Goal: Contribute content

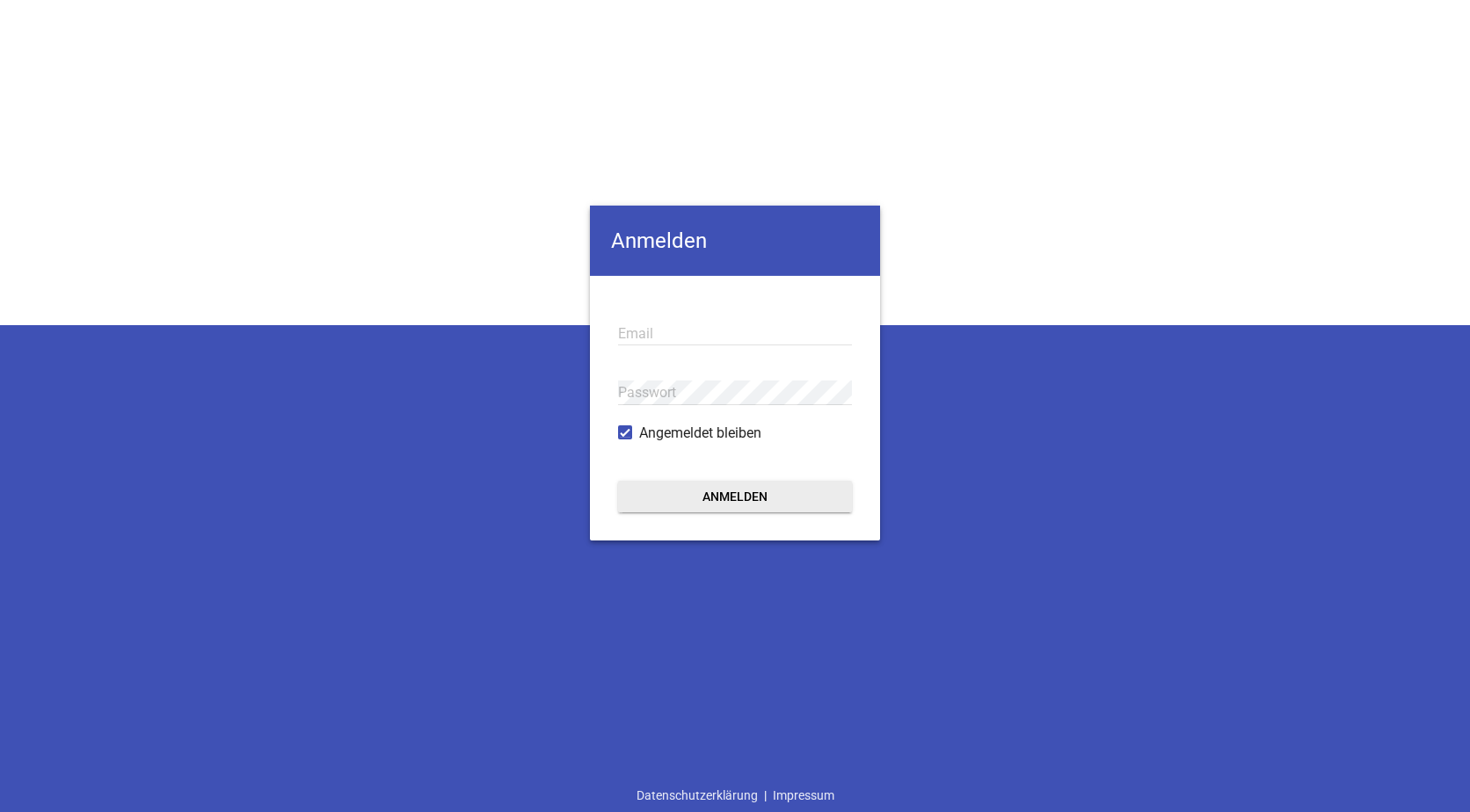
type input "[EMAIL_ADDRESS][DOMAIN_NAME]"
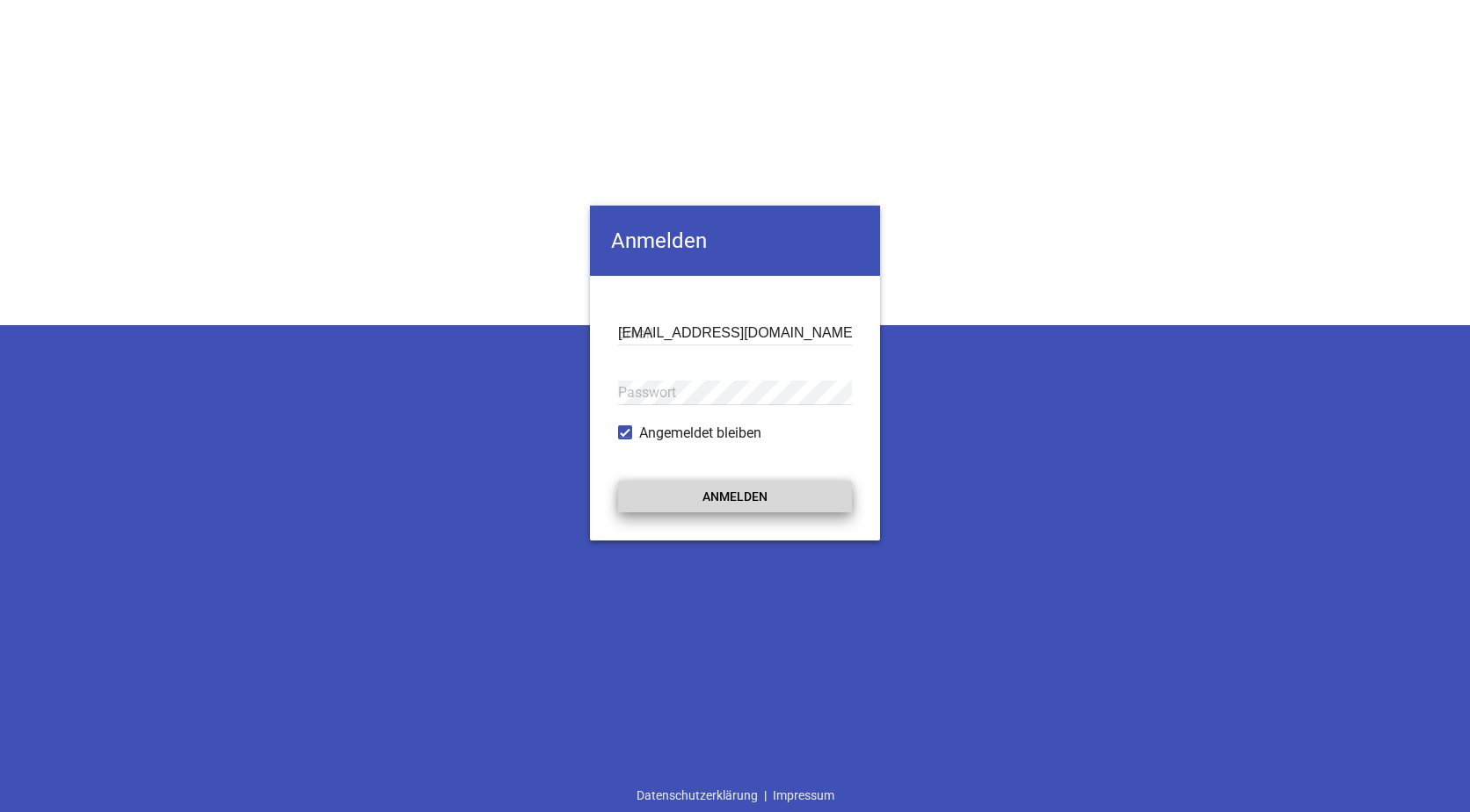
click at [692, 494] on button "Anmelden" at bounding box center [735, 496] width 233 height 32
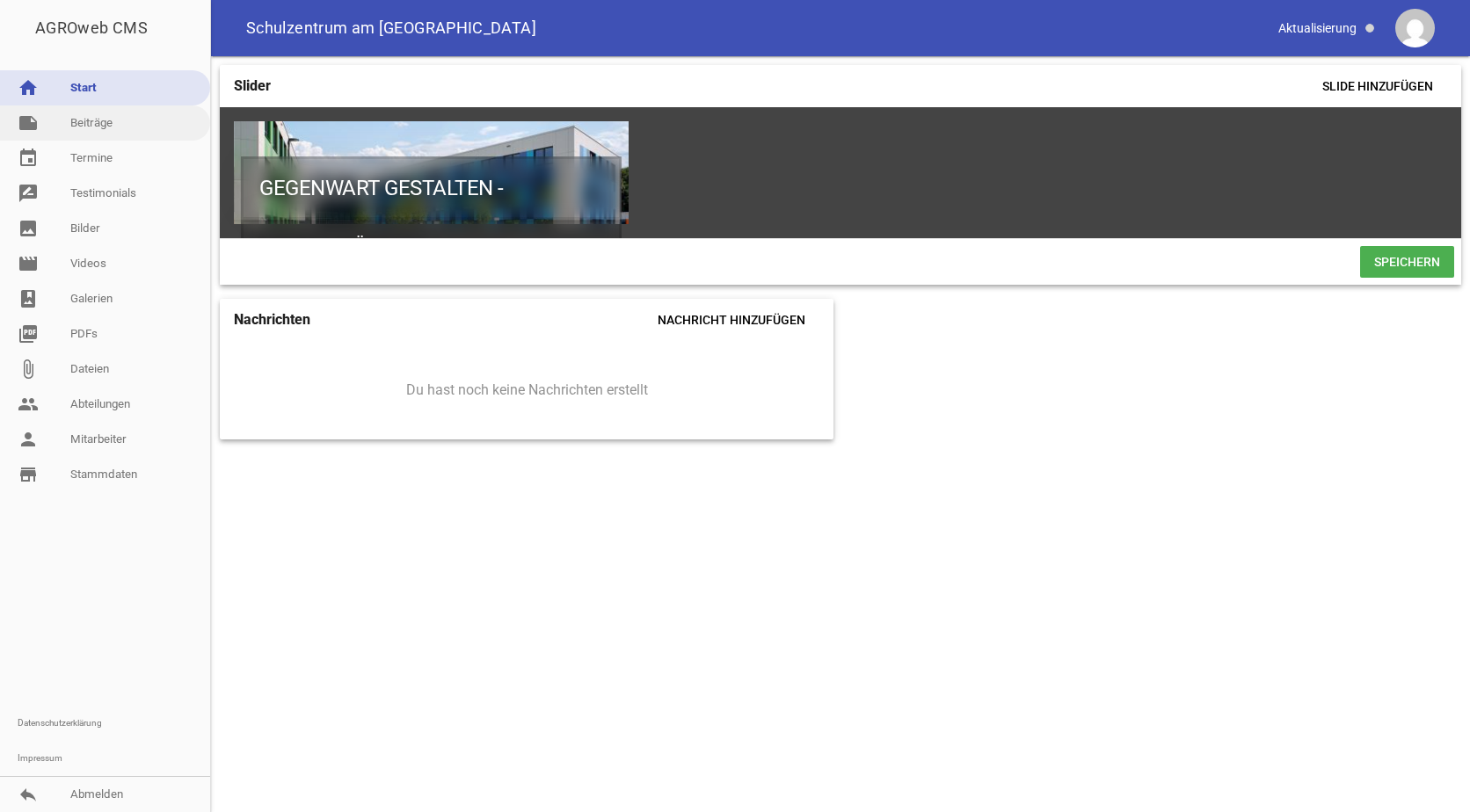
click at [81, 115] on link "note Beiträge" at bounding box center [105, 124] width 210 height 36
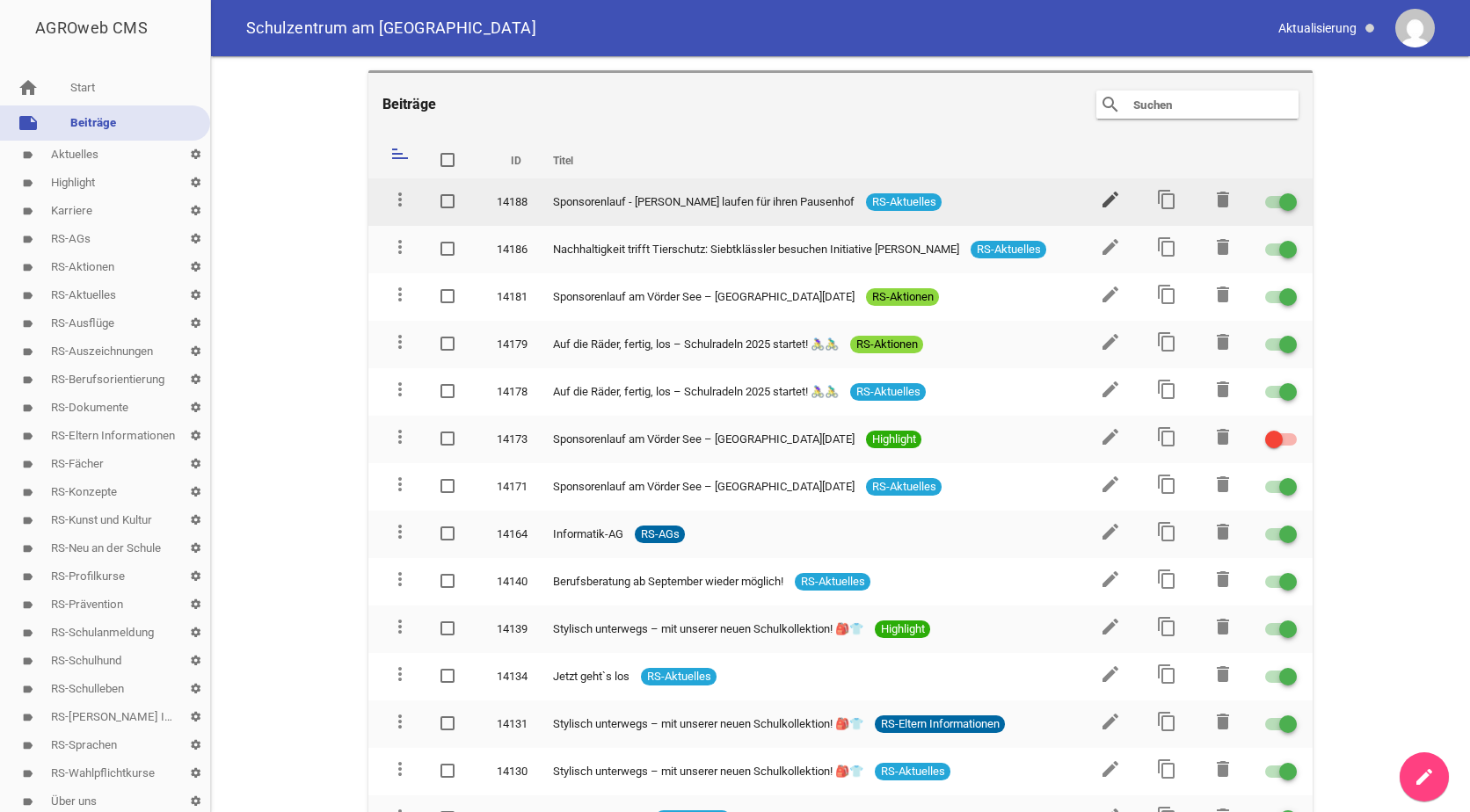
click at [1102, 194] on icon "edit" at bounding box center [1110, 199] width 21 height 21
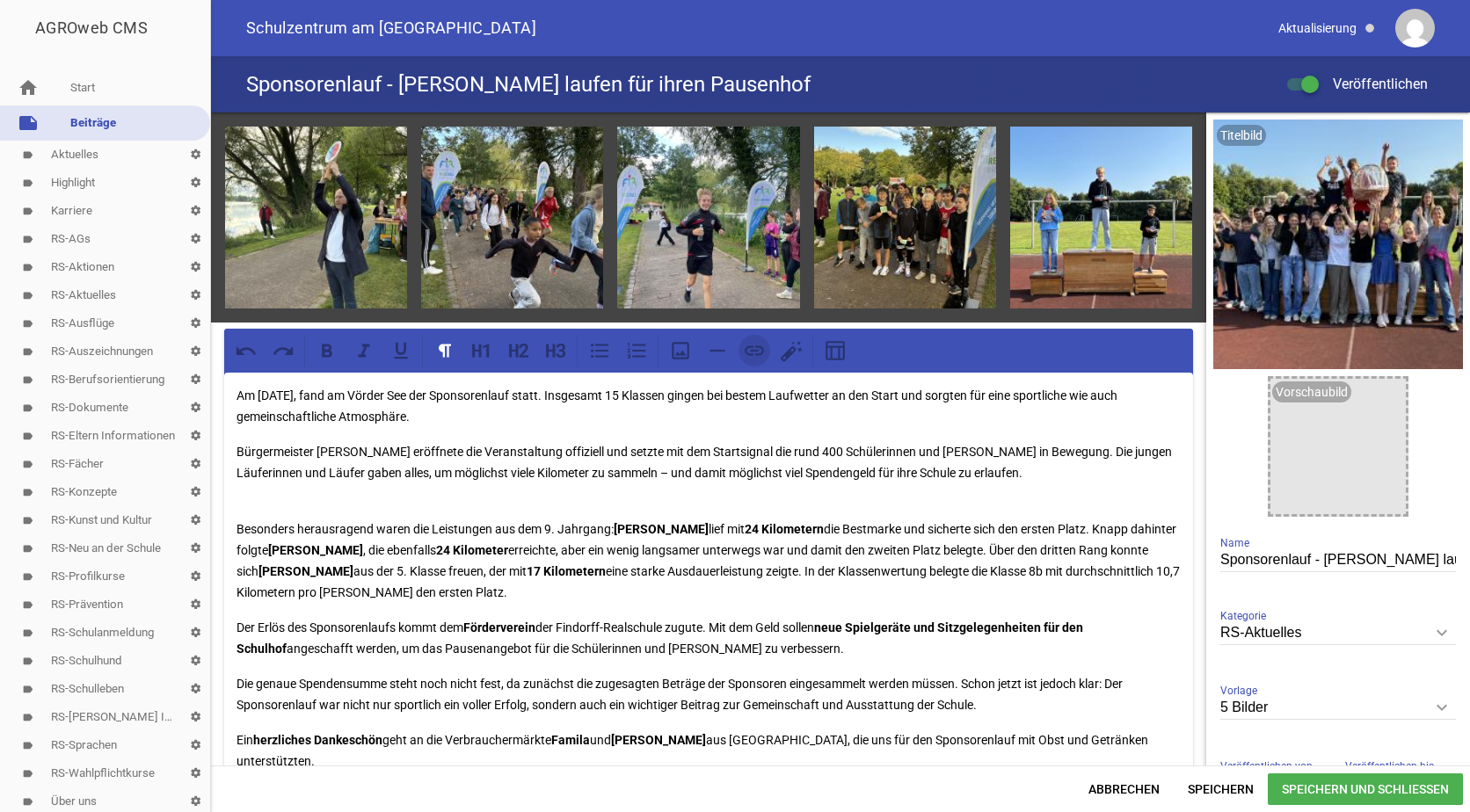
click at [754, 345] on icon at bounding box center [754, 350] width 23 height 23
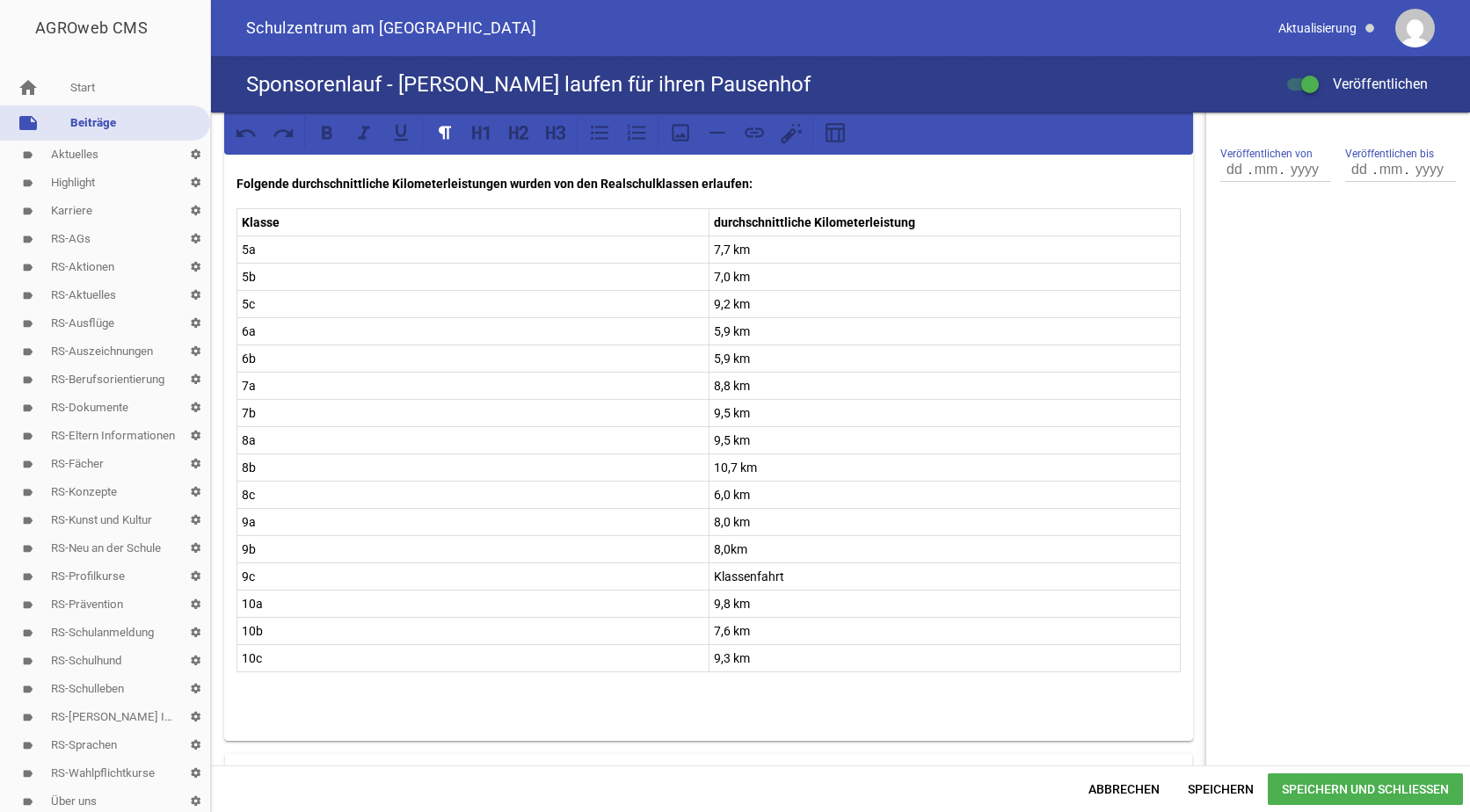
scroll to position [615, 0]
click at [257, 699] on p at bounding box center [708, 690] width 945 height 43
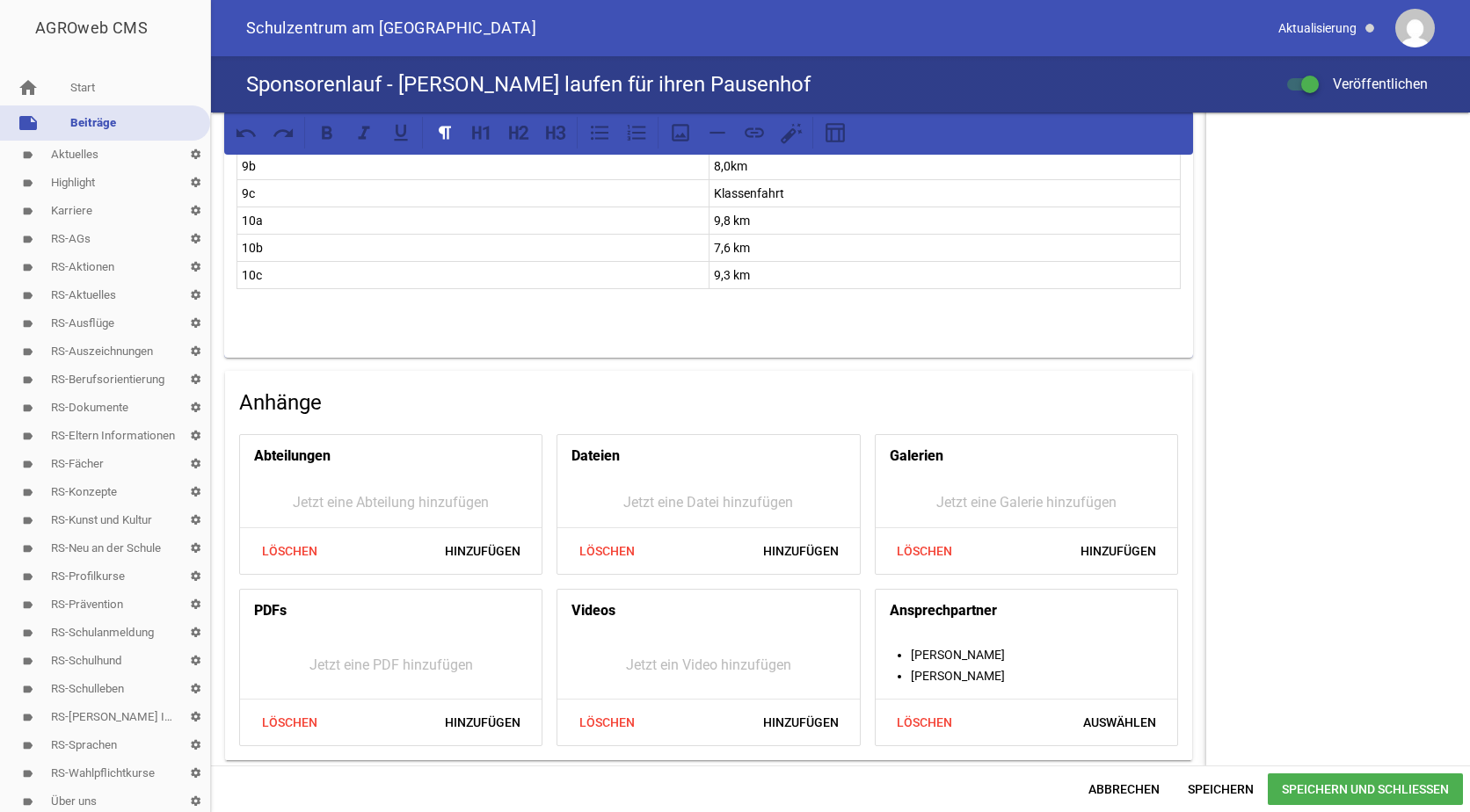
click at [253, 327] on p at bounding box center [708, 310] width 945 height 43
click at [756, 134] on icon at bounding box center [755, 133] width 20 height 10
click at [257, 322] on p at bounding box center [708, 310] width 945 height 43
click at [1216, 786] on span "Speichern" at bounding box center [1220, 789] width 94 height 32
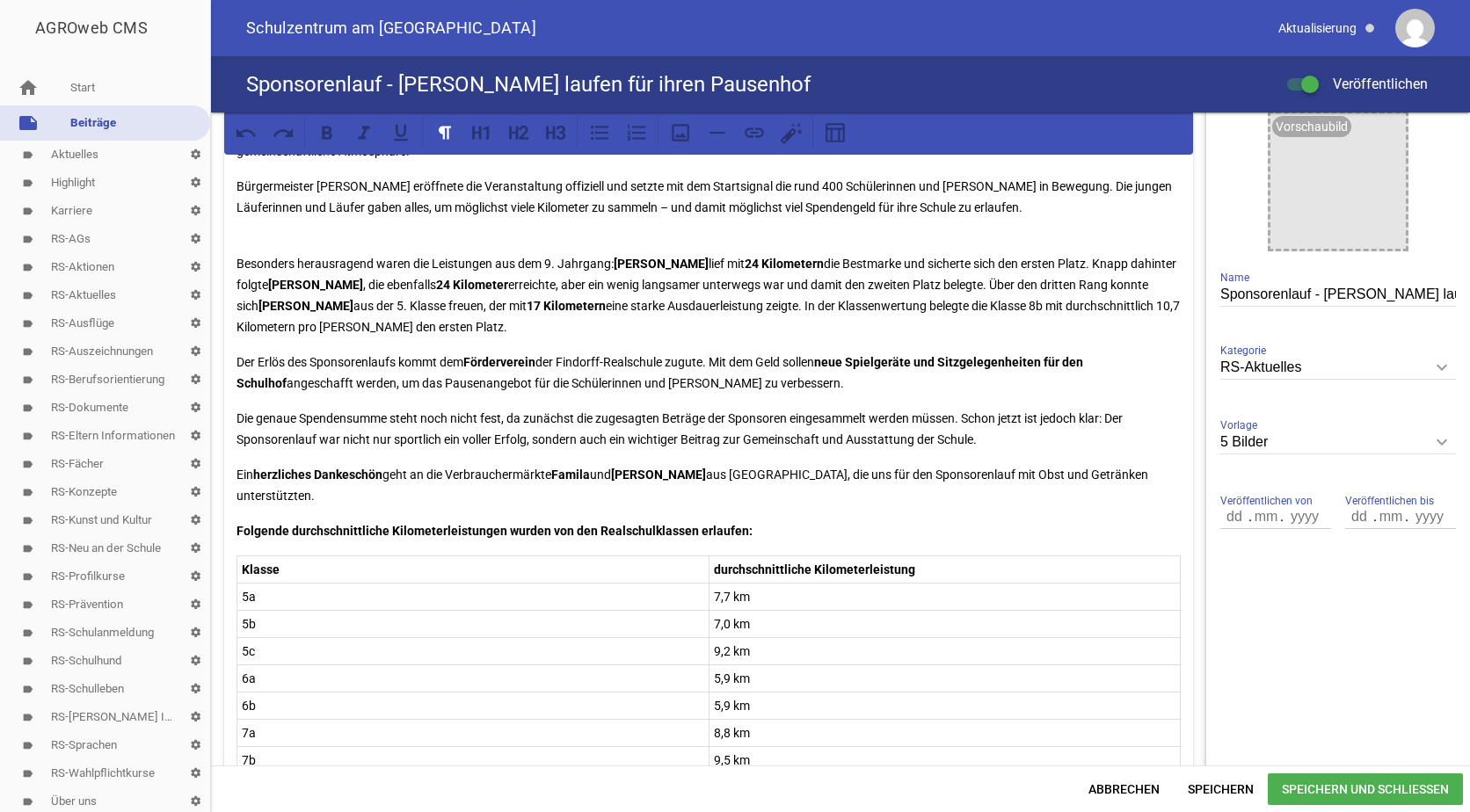
scroll to position [0, 0]
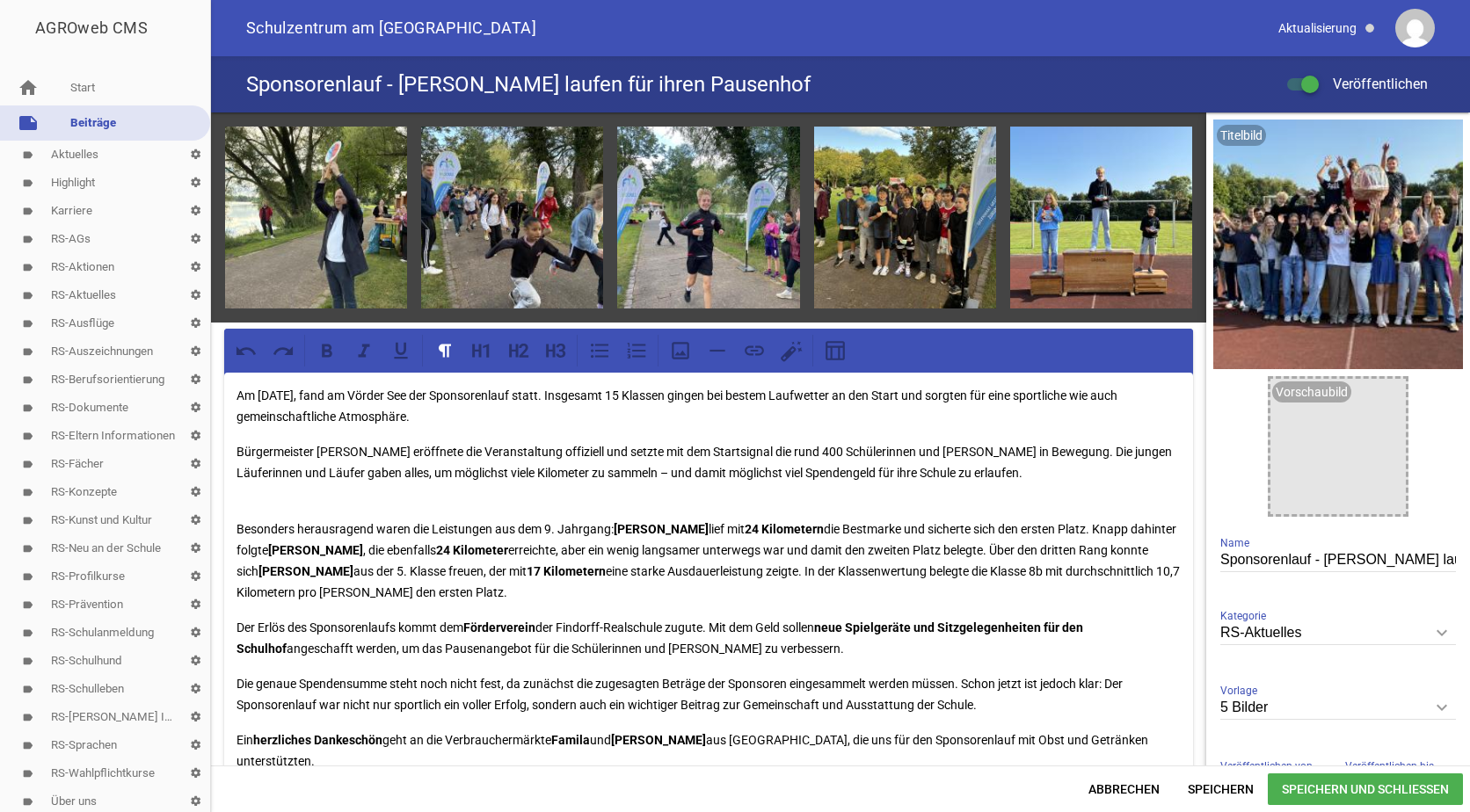
click at [1303, 785] on span "Speichern und Schließen" at bounding box center [1365, 789] width 195 height 32
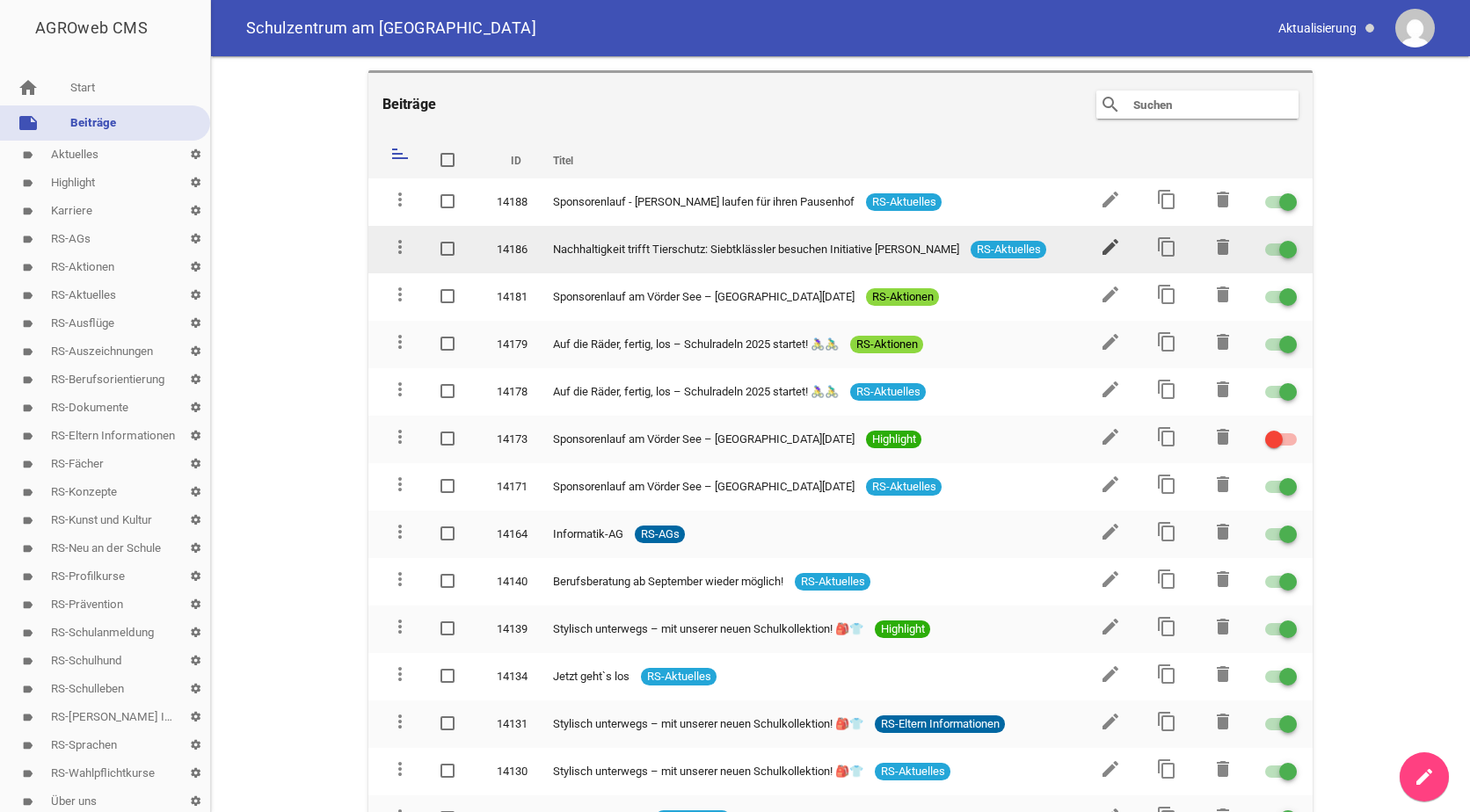
click at [1100, 245] on icon "edit" at bounding box center [1110, 246] width 21 height 21
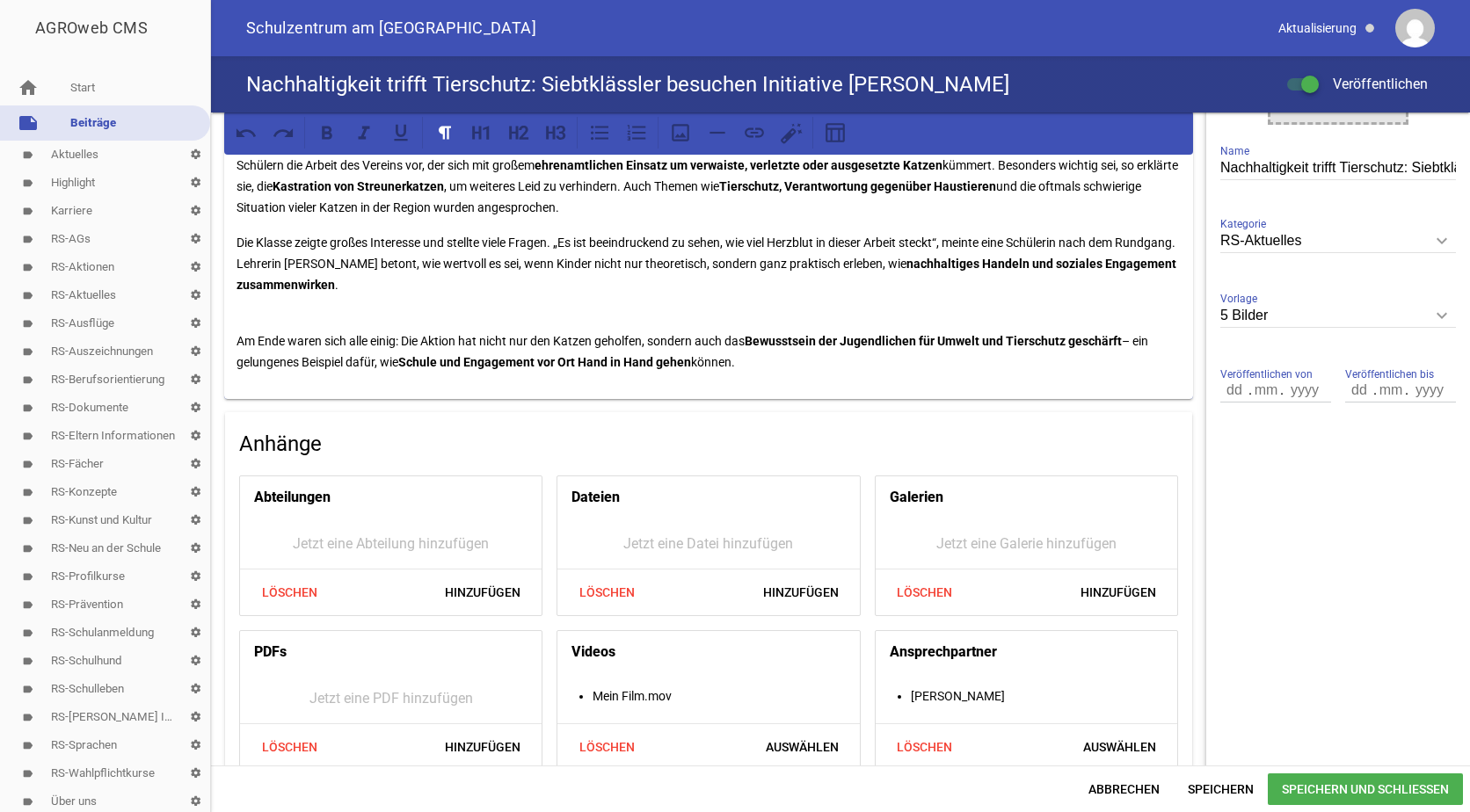
scroll to position [416, 0]
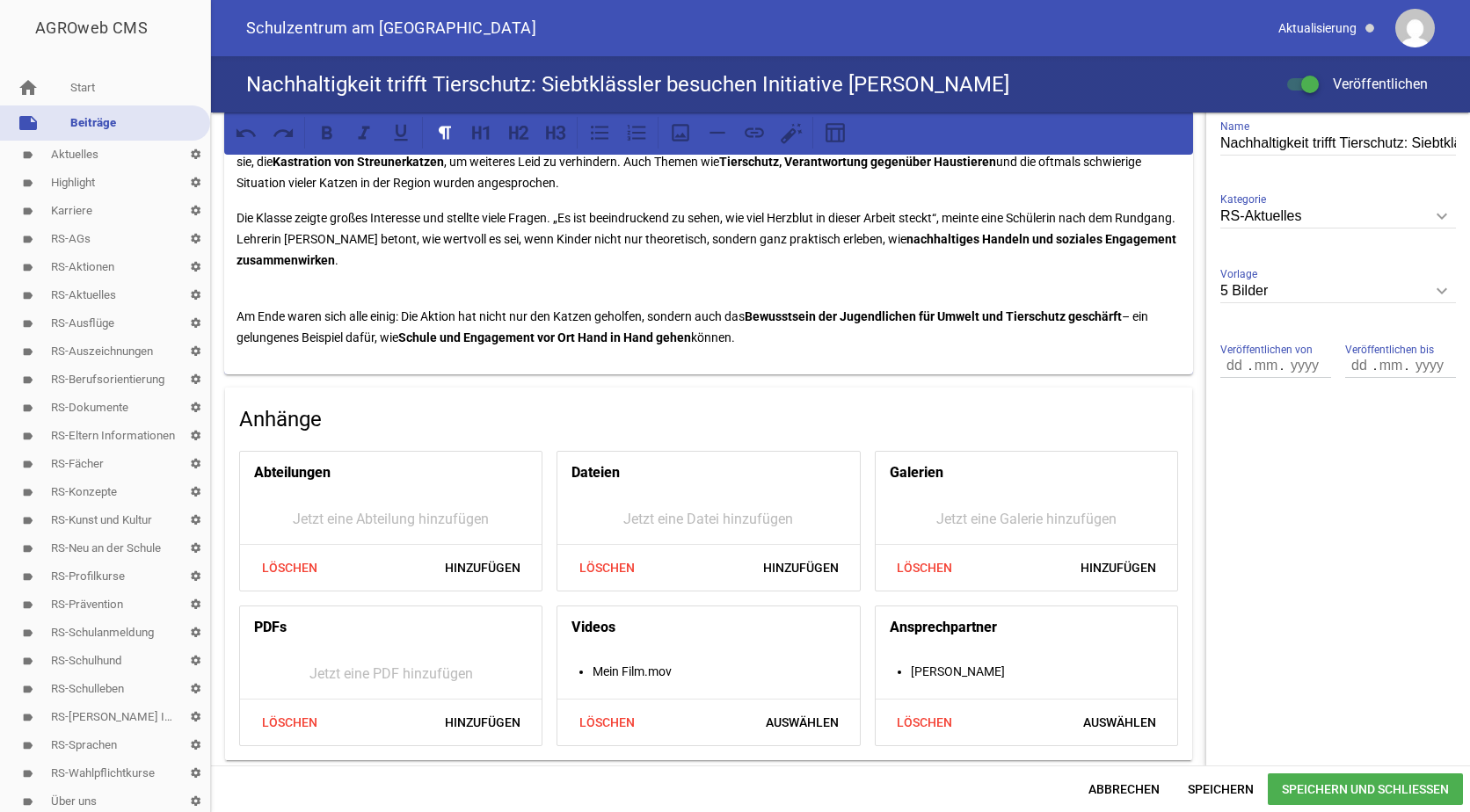
click at [763, 339] on p "Am Ende waren sich alle einig: Die Aktion hat nicht nur den Katzen geholfen, so…" at bounding box center [708, 316] width 945 height 63
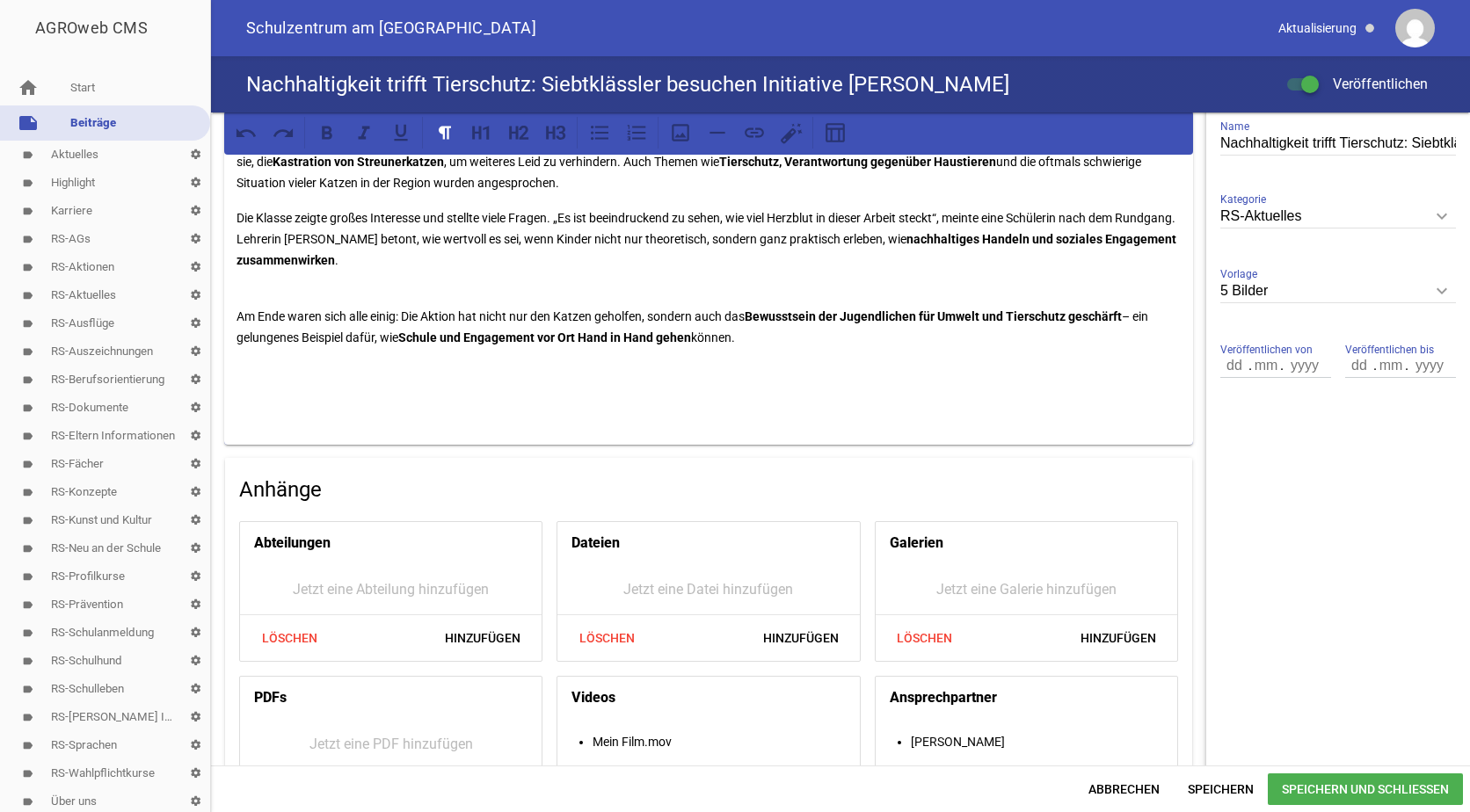
click at [247, 401] on p at bounding box center [708, 407] width 945 height 21
click at [1229, 786] on span "Speichern" at bounding box center [1220, 789] width 94 height 32
